Goal: Information Seeking & Learning: Learn about a topic

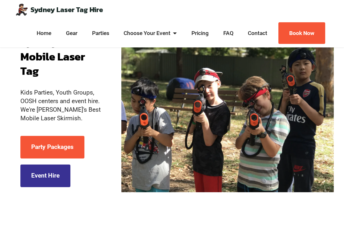
scroll to position [44, 0]
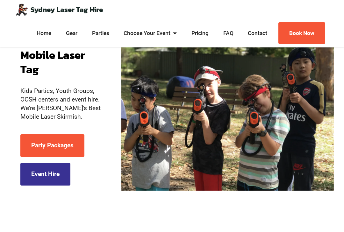
click at [71, 145] on link "Party Packages" at bounding box center [52, 145] width 64 height 23
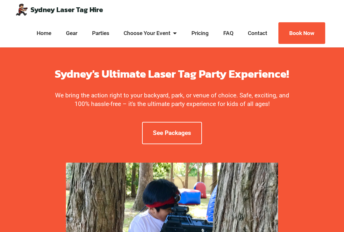
scroll to position [13, 0]
click at [183, 137] on link "See Packages" at bounding box center [172, 133] width 60 height 23
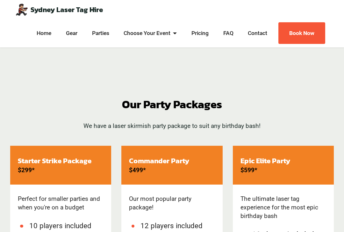
scroll to position [601, 0]
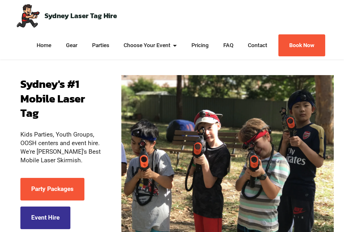
click at [39, 187] on link "Party Packages" at bounding box center [52, 189] width 64 height 23
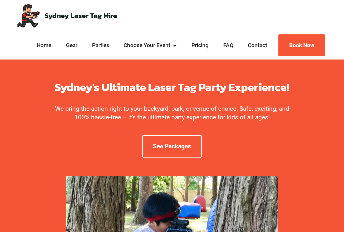
click at [154, 144] on link "See Packages" at bounding box center [172, 146] width 60 height 23
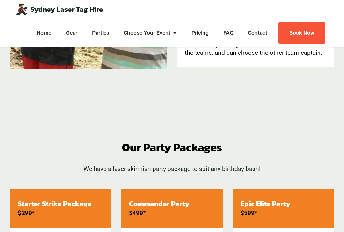
scroll to position [648, 0]
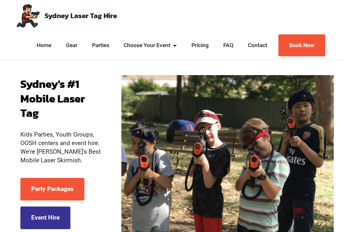
click at [195, 43] on link "Pricing" at bounding box center [200, 45] width 21 height 8
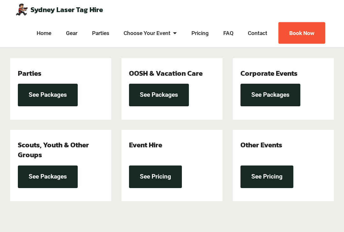
scroll to position [171, 0]
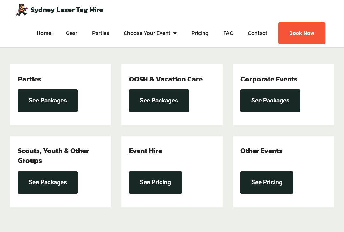
click at [32, 95] on link "See Packages" at bounding box center [48, 100] width 60 height 23
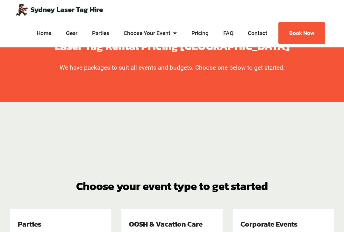
scroll to position [25, 0]
